Goal: Find specific page/section: Find specific page/section

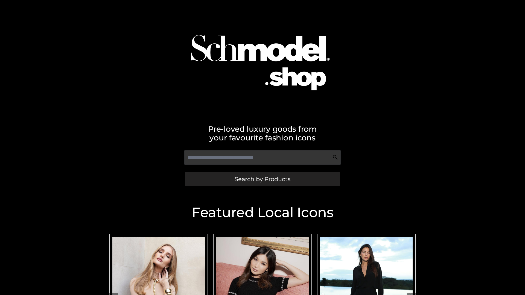
click at [262, 179] on span "Search by Products" at bounding box center [263, 179] width 56 height 6
